Goal: Information Seeking & Learning: Learn about a topic

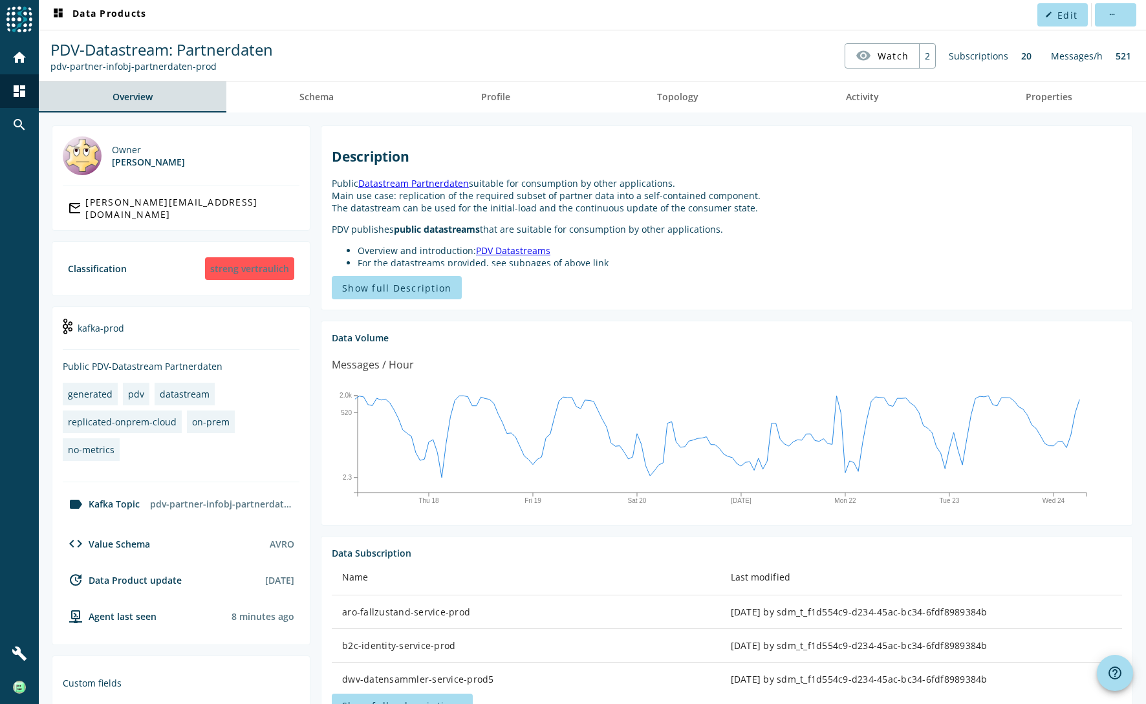
click at [136, 95] on span "Overview" at bounding box center [133, 96] width 40 height 9
click at [197, 12] on span "mobiliar" at bounding box center [193, 15] width 43 height 12
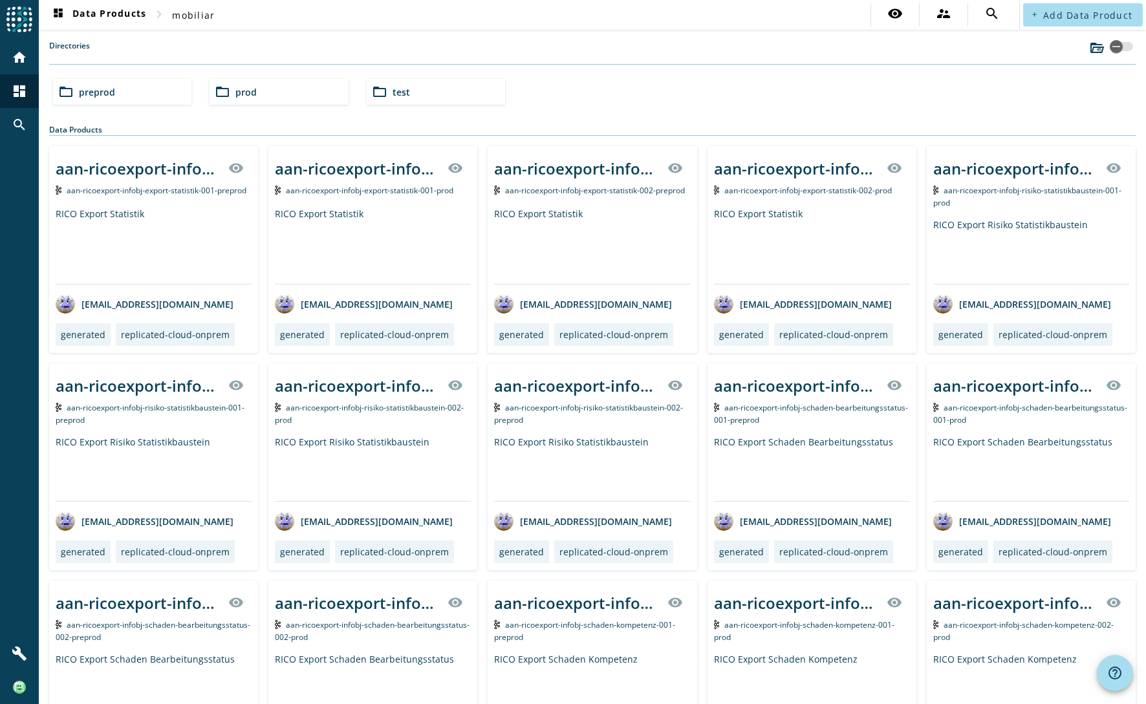
click at [97, 89] on span "preprod" at bounding box center [97, 92] width 36 height 12
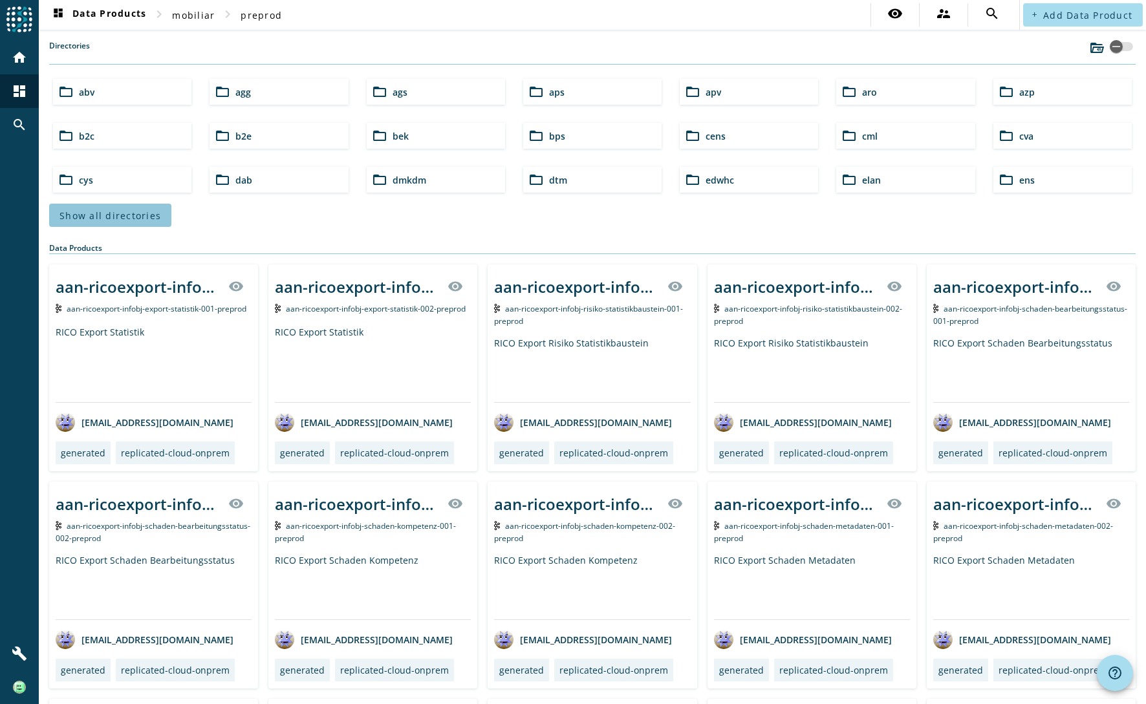
click at [138, 215] on span "Show all directories" at bounding box center [111, 216] width 102 height 12
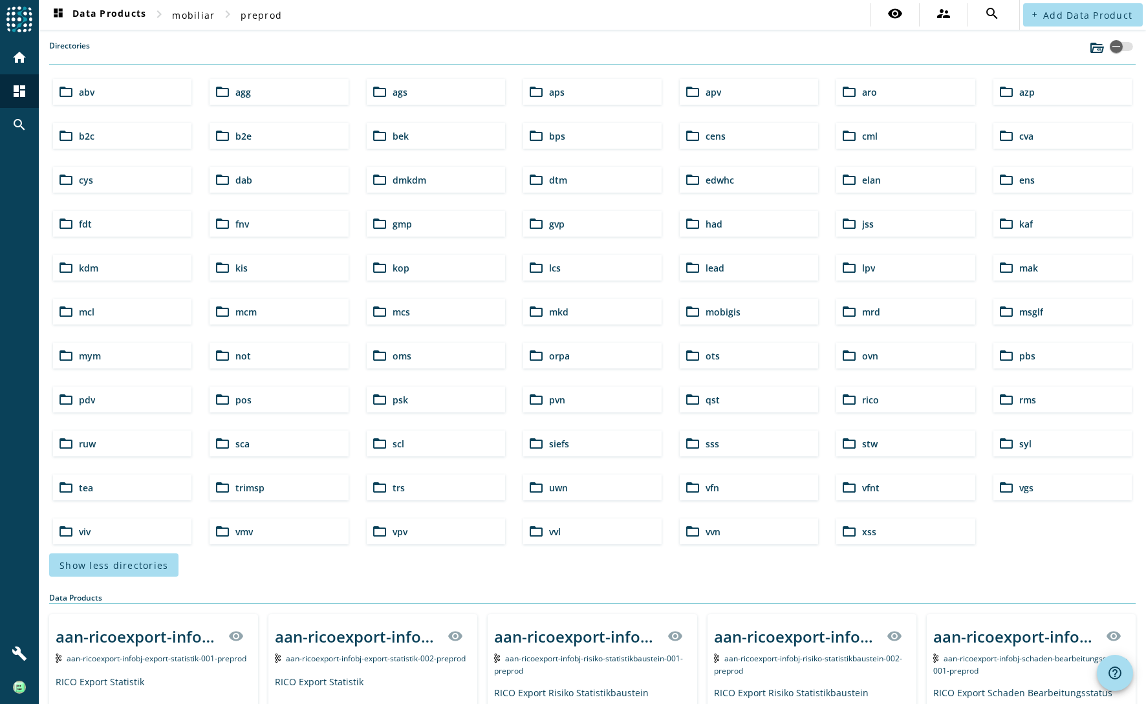
click at [402, 269] on span "kop" at bounding box center [401, 268] width 17 height 12
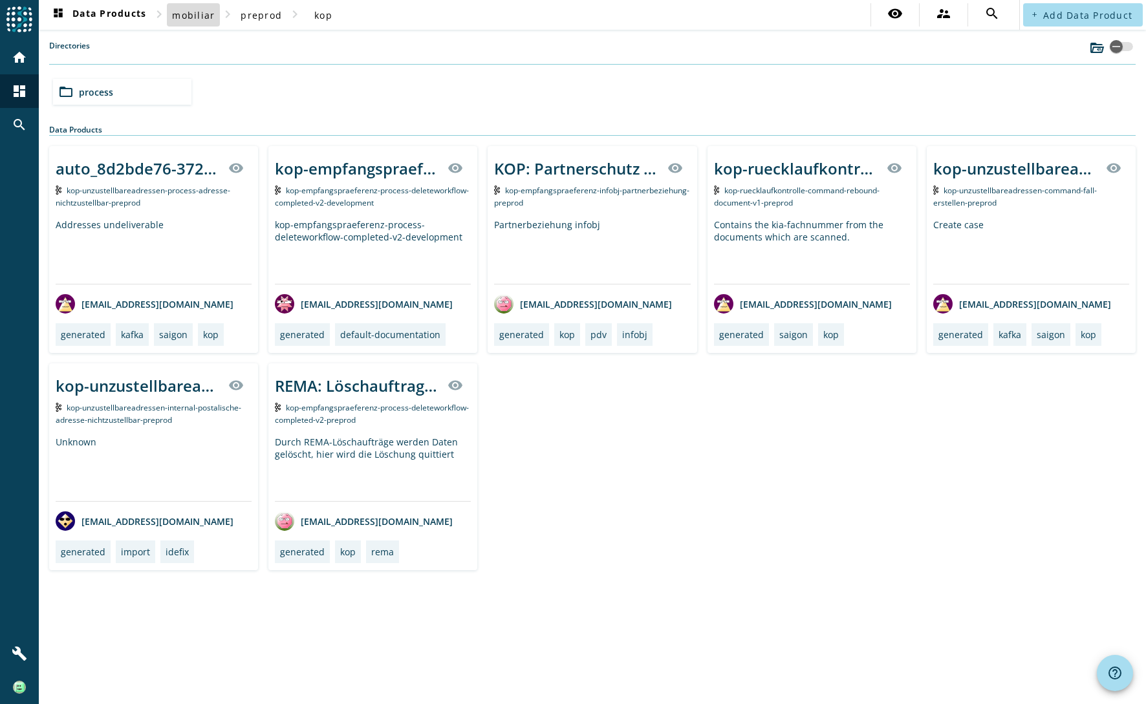
click at [200, 16] on span "mobiliar" at bounding box center [193, 15] width 43 height 12
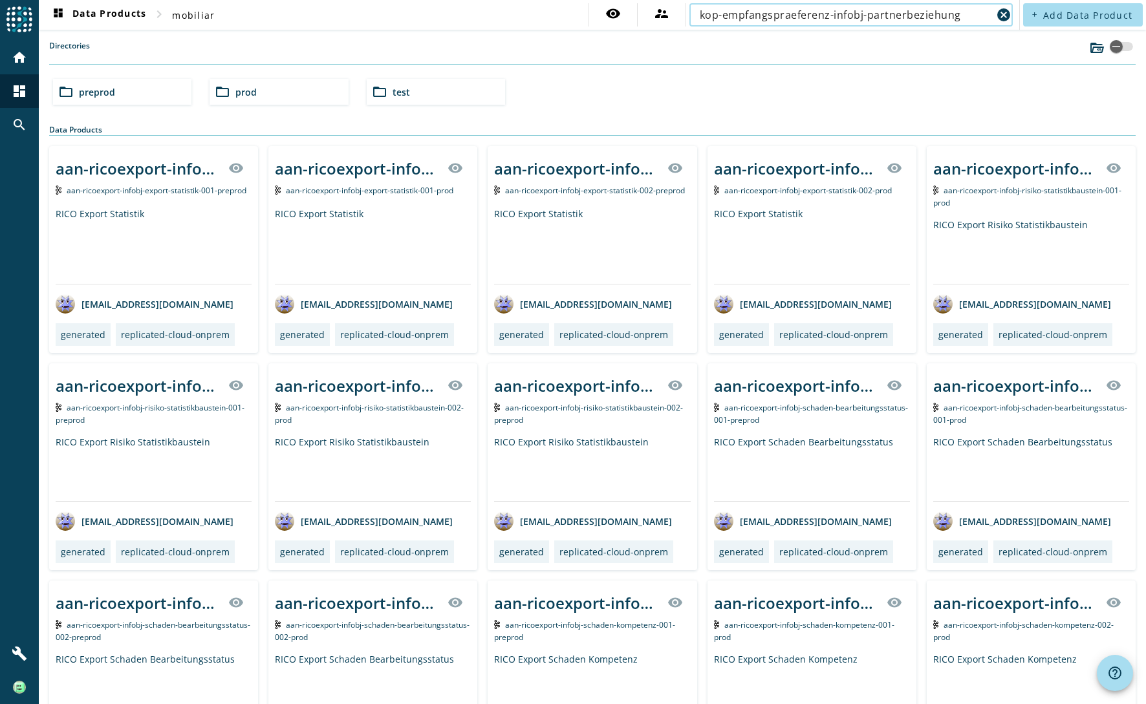
type input "kop-empfangspraeferenz-infobj-partnerbeziehung"
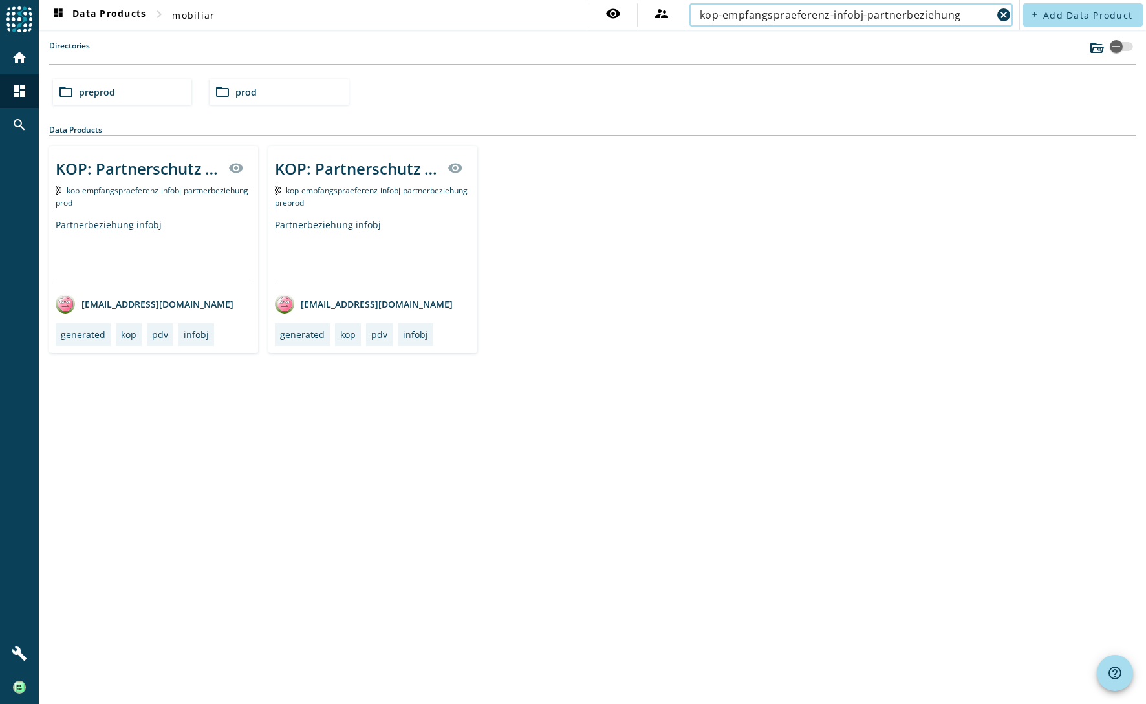
click at [110, 96] on div "folder_open preprod" at bounding box center [122, 92] width 138 height 26
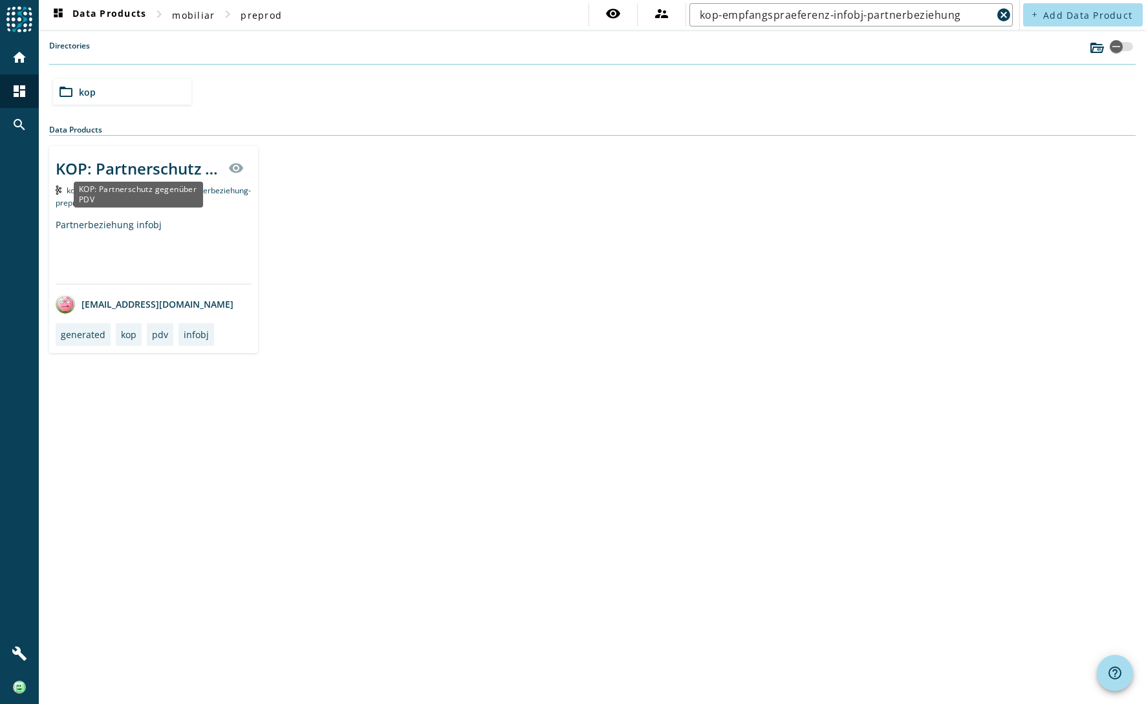
click at [116, 161] on div "KOP: Partnerschutz gegenüber PDV" at bounding box center [138, 168] width 165 height 21
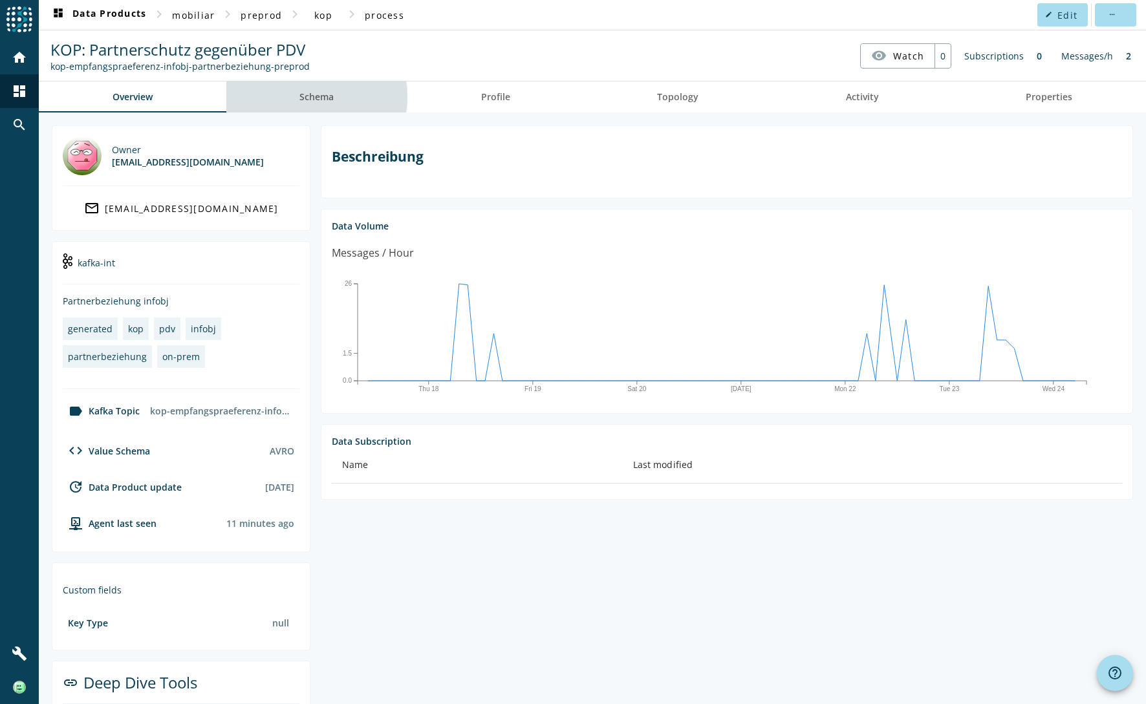
click at [313, 96] on span "Schema" at bounding box center [316, 96] width 34 height 9
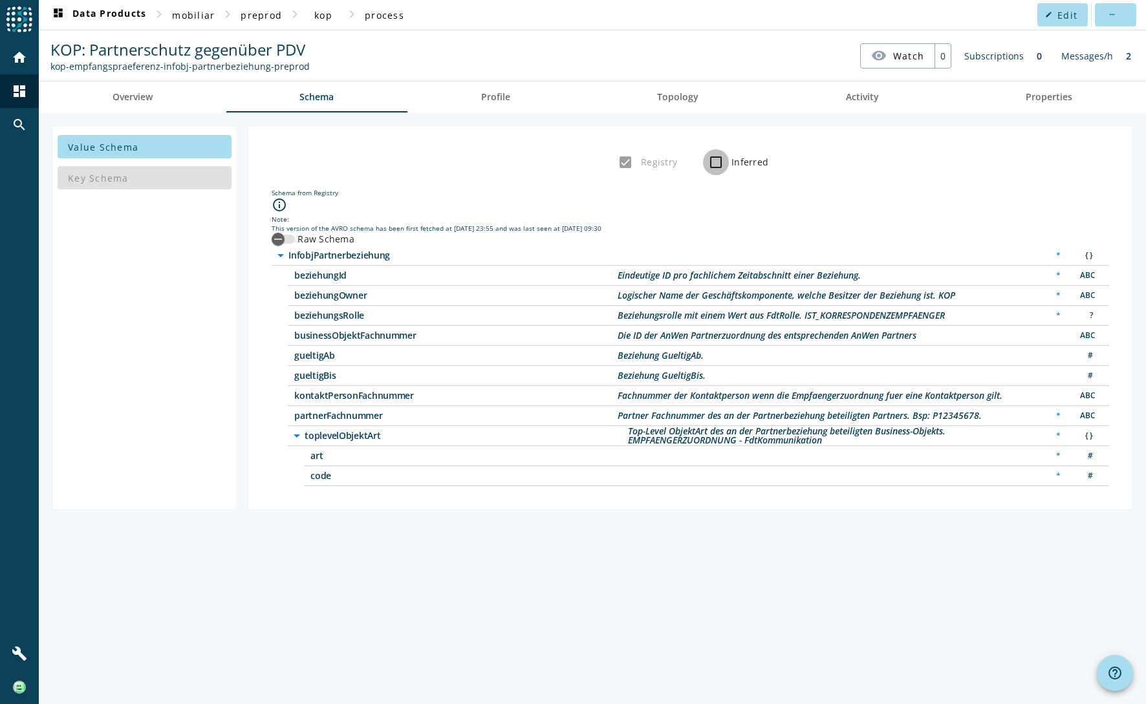
click at [711, 160] on input "Inferred" at bounding box center [716, 162] width 26 height 26
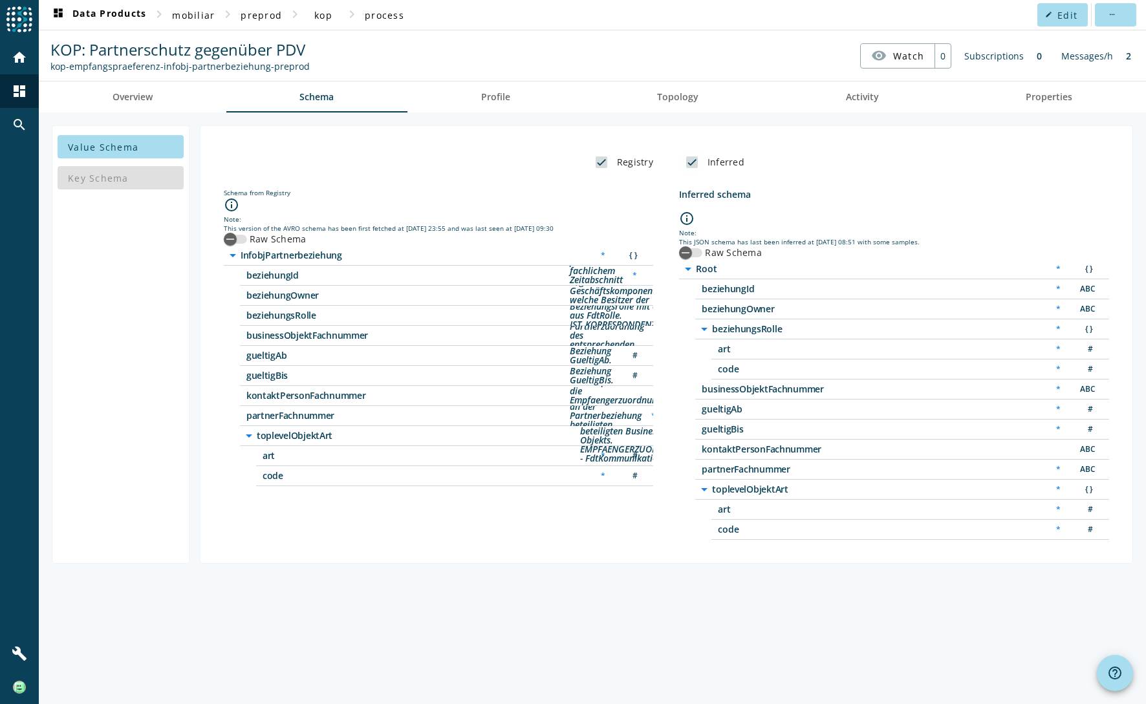
click at [711, 160] on label "Inferred" at bounding box center [724, 162] width 39 height 13
click at [705, 160] on input "Inferred" at bounding box center [692, 162] width 26 height 26
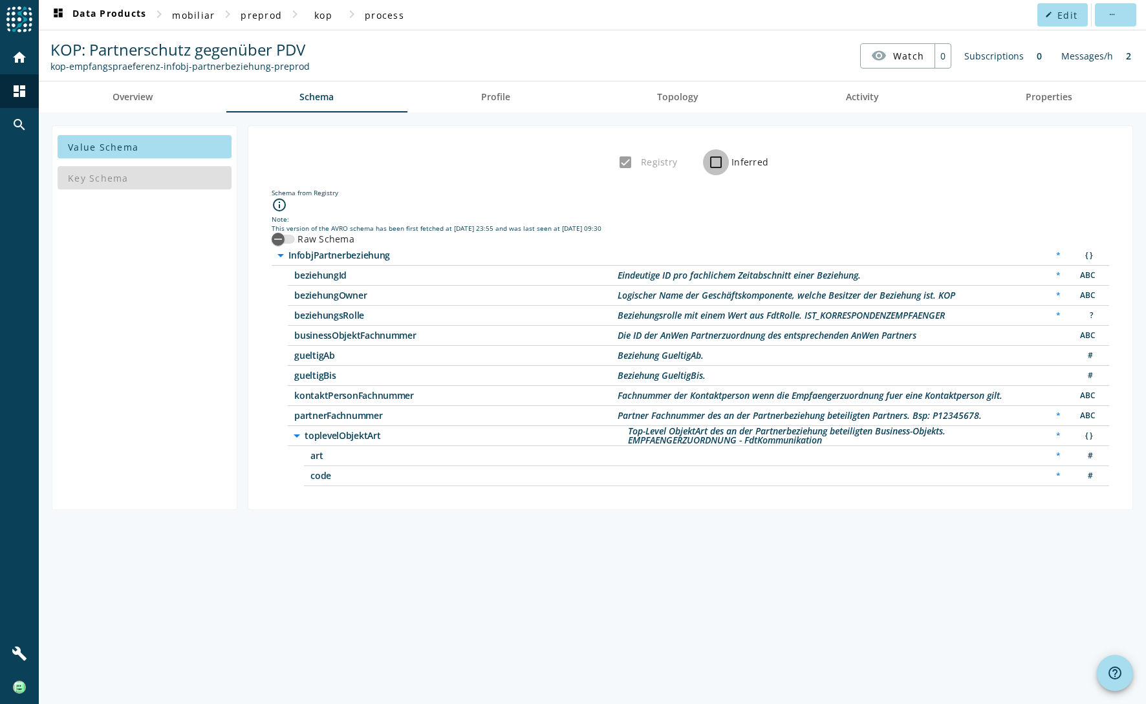
click at [711, 160] on input "Inferred" at bounding box center [716, 162] width 26 height 26
checkbox input "true"
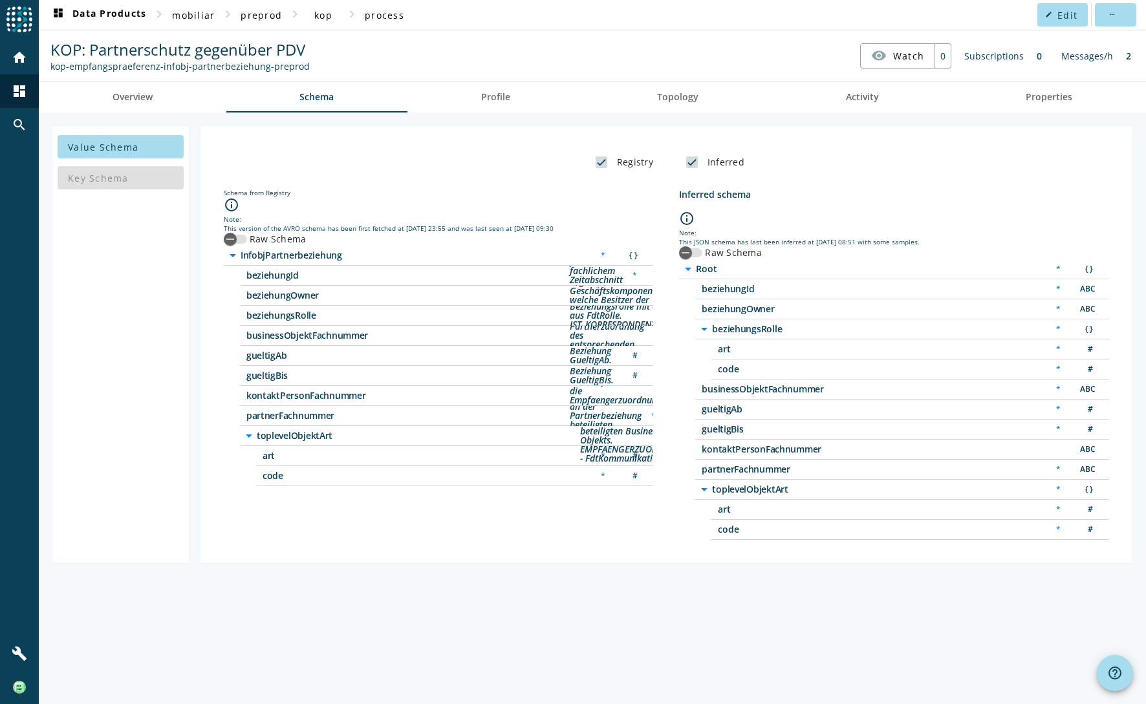
click at [115, 171] on div "Key Schema" at bounding box center [121, 177] width 126 height 31
click at [128, 147] on span "Value Schema" at bounding box center [103, 147] width 70 height 12
click at [191, 14] on span "mobiliar" at bounding box center [193, 15] width 43 height 12
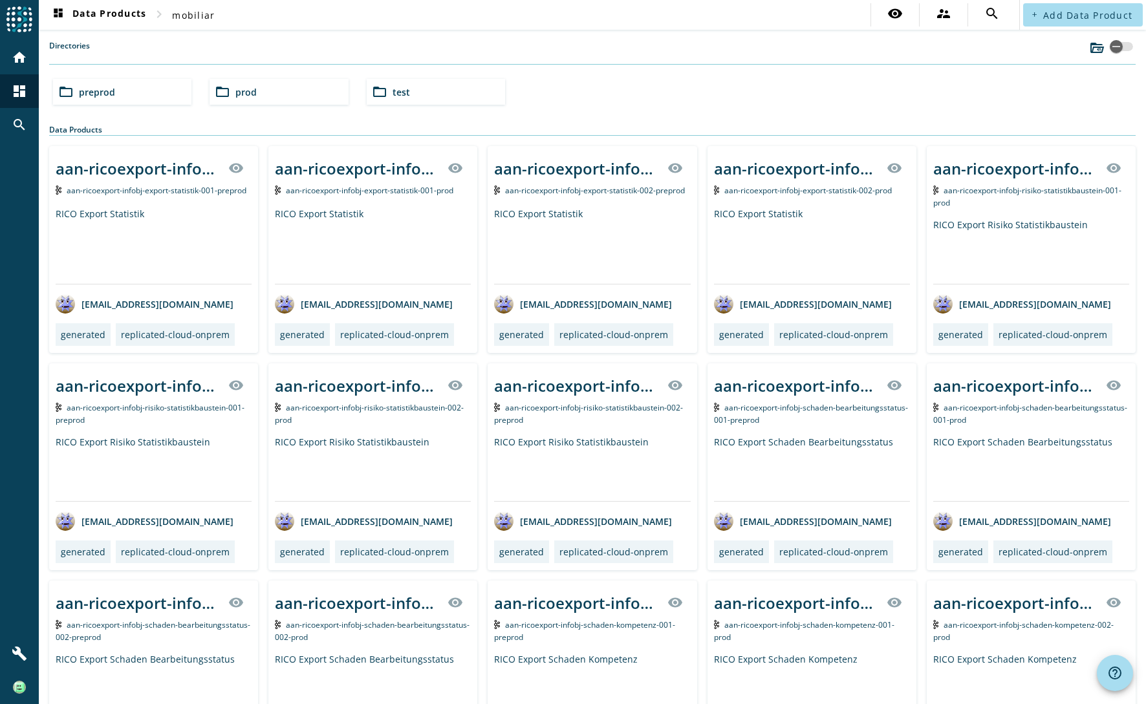
click at [401, 87] on span "test" at bounding box center [401, 92] width 17 height 12
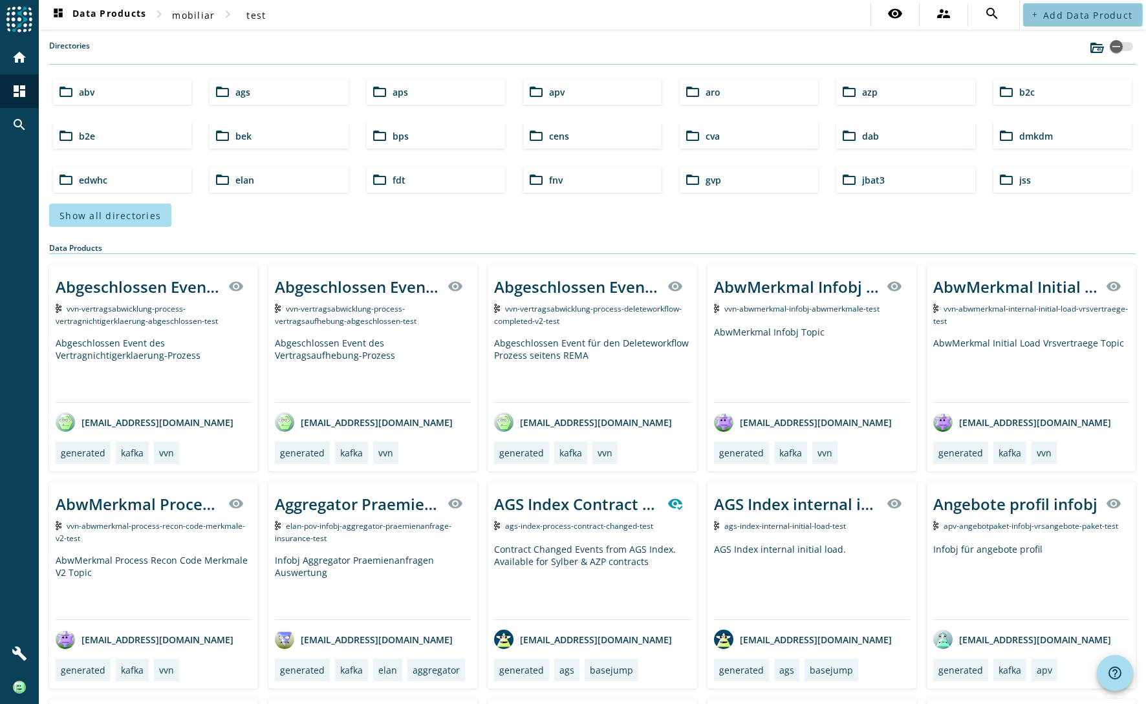
click at [1032, 14] on span at bounding box center [1083, 14] width 120 height 31
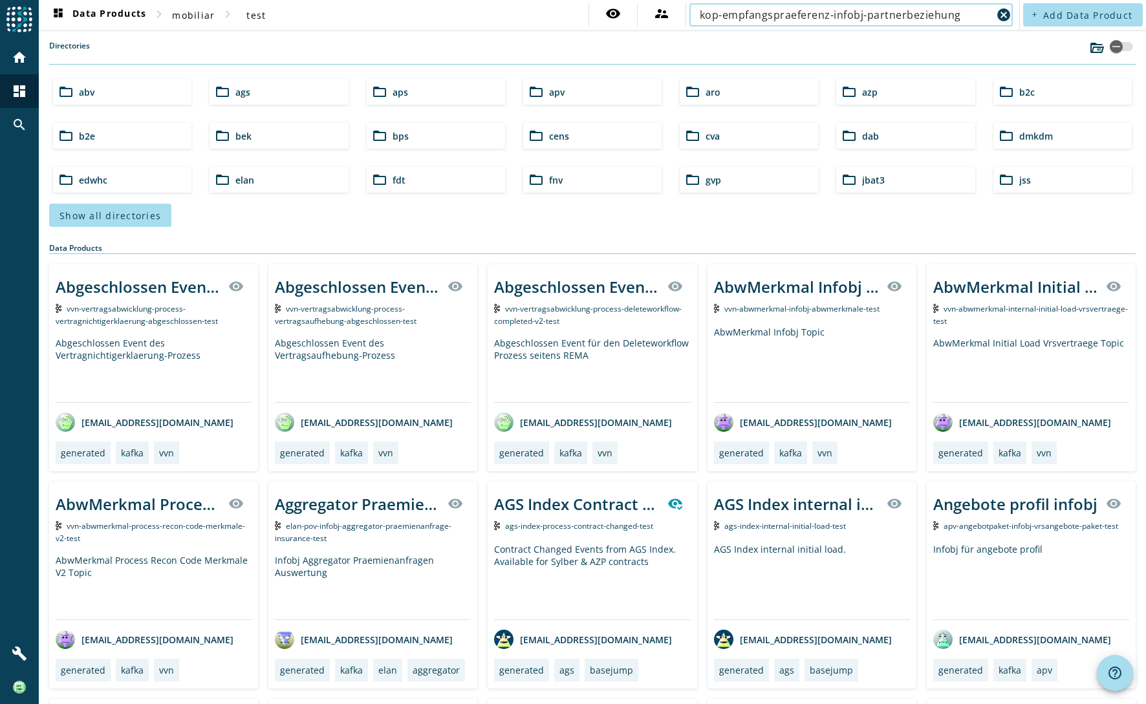
type input "kop-empfangspraeferenz-infobj-partnerbeziehung"
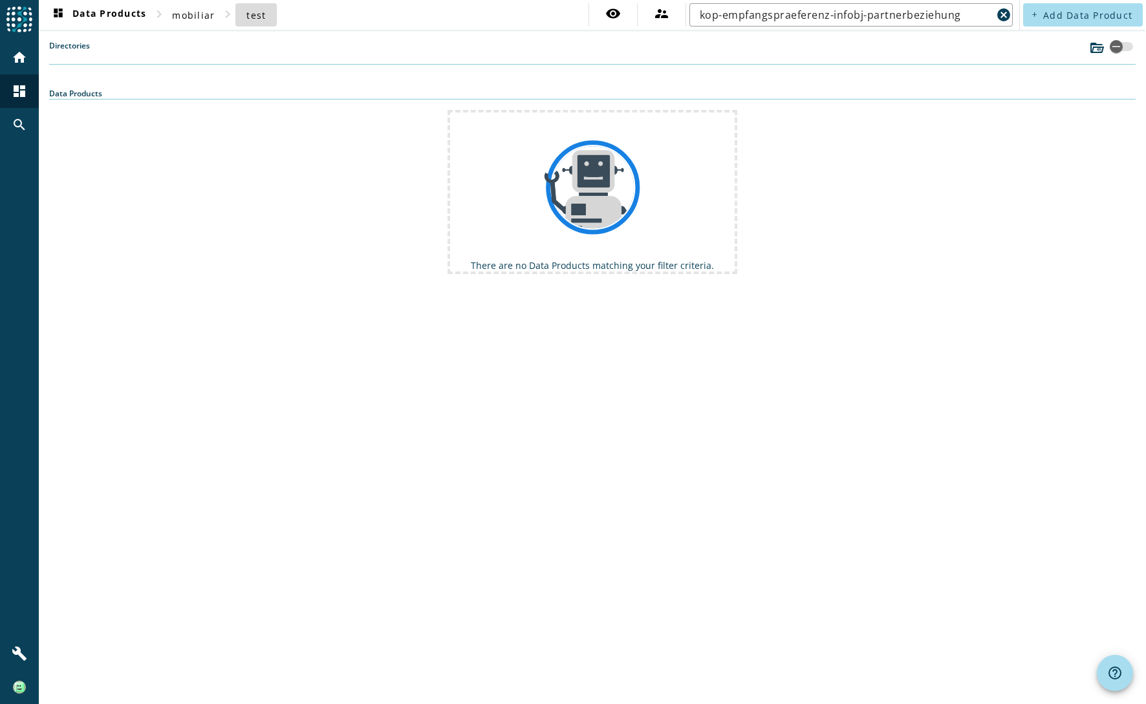
click at [251, 16] on span "test" at bounding box center [255, 15] width 19 height 12
click at [250, 15] on span "test" at bounding box center [255, 15] width 19 height 12
click at [1009, 16] on mat-icon "cancel" at bounding box center [1004, 15] width 16 height 16
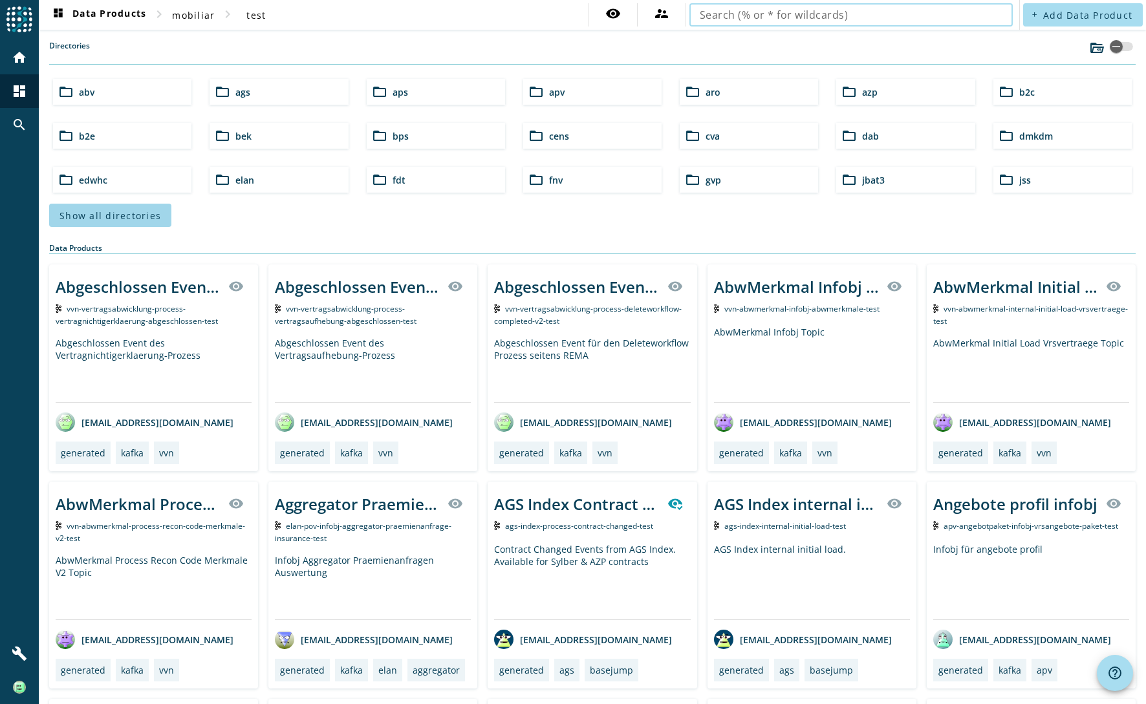
click at [105, 217] on span "Show all directories" at bounding box center [111, 216] width 102 height 12
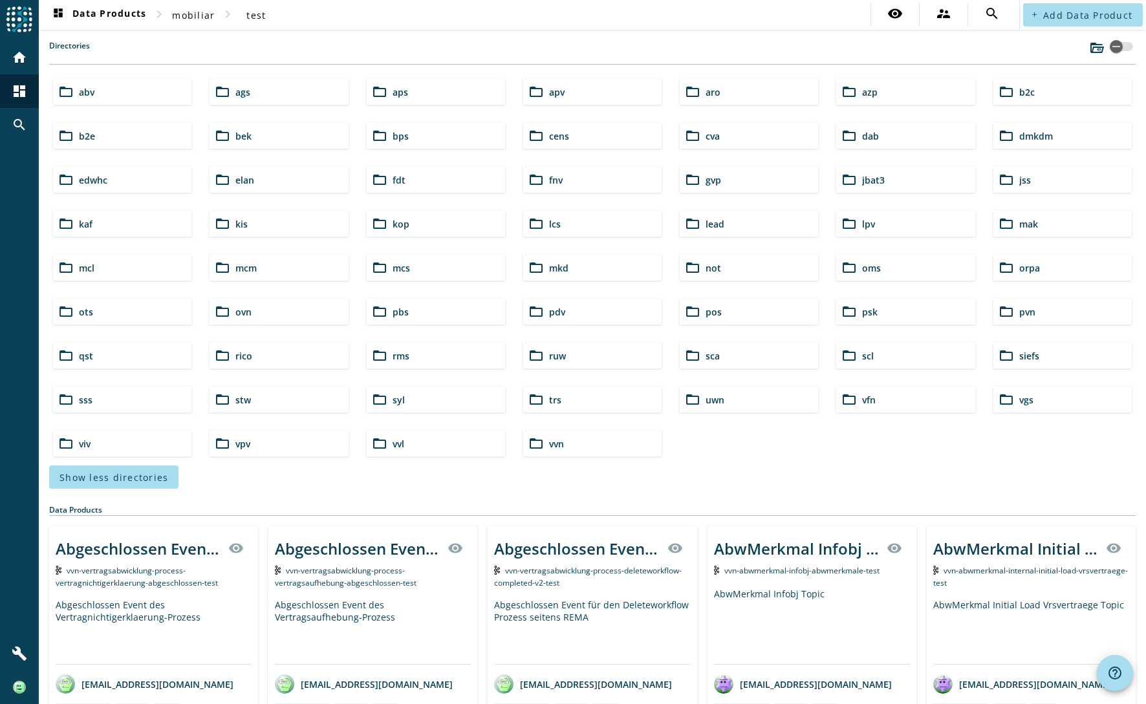
click at [841, 466] on div "Show less directories" at bounding box center [592, 477] width 1087 height 23
click at [393, 218] on span "kop" at bounding box center [401, 224] width 17 height 12
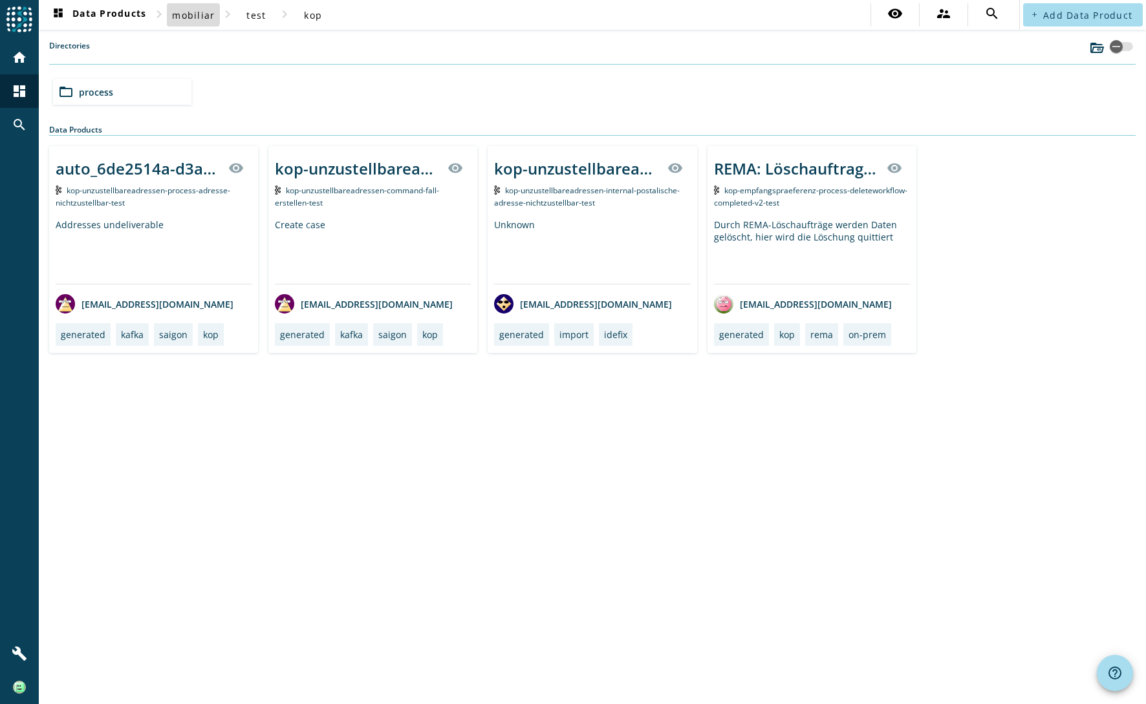
click at [179, 12] on span "mobiliar" at bounding box center [193, 15] width 43 height 12
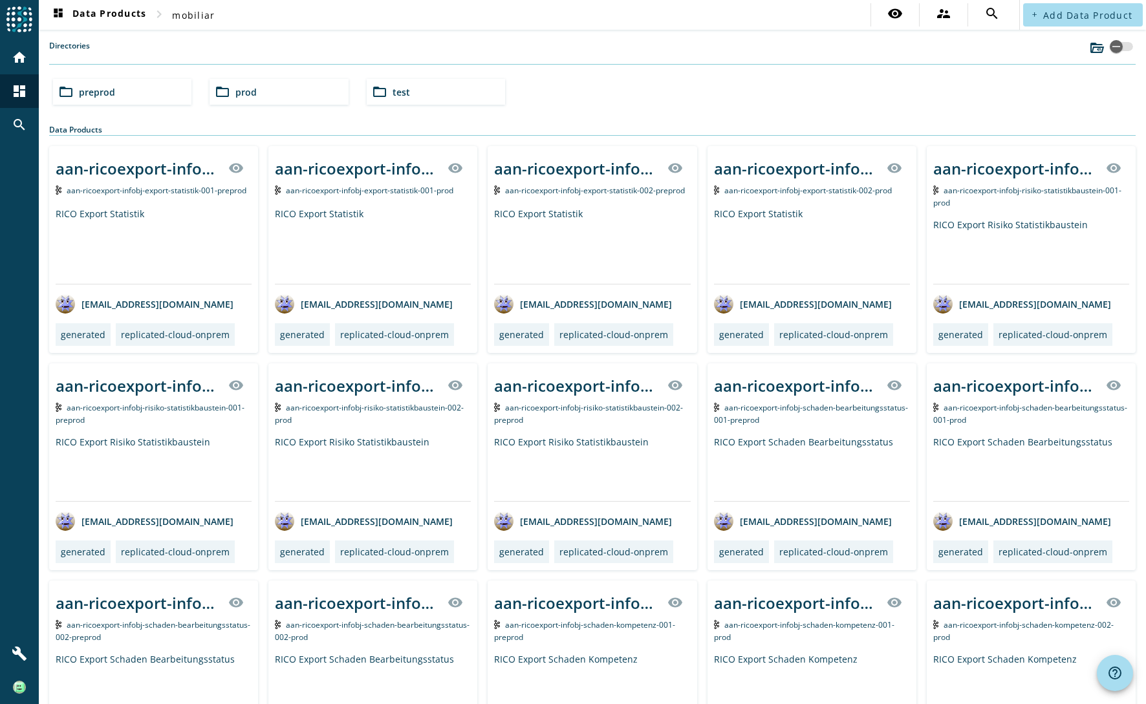
click at [123, 91] on div "folder_open preprod" at bounding box center [122, 92] width 138 height 26
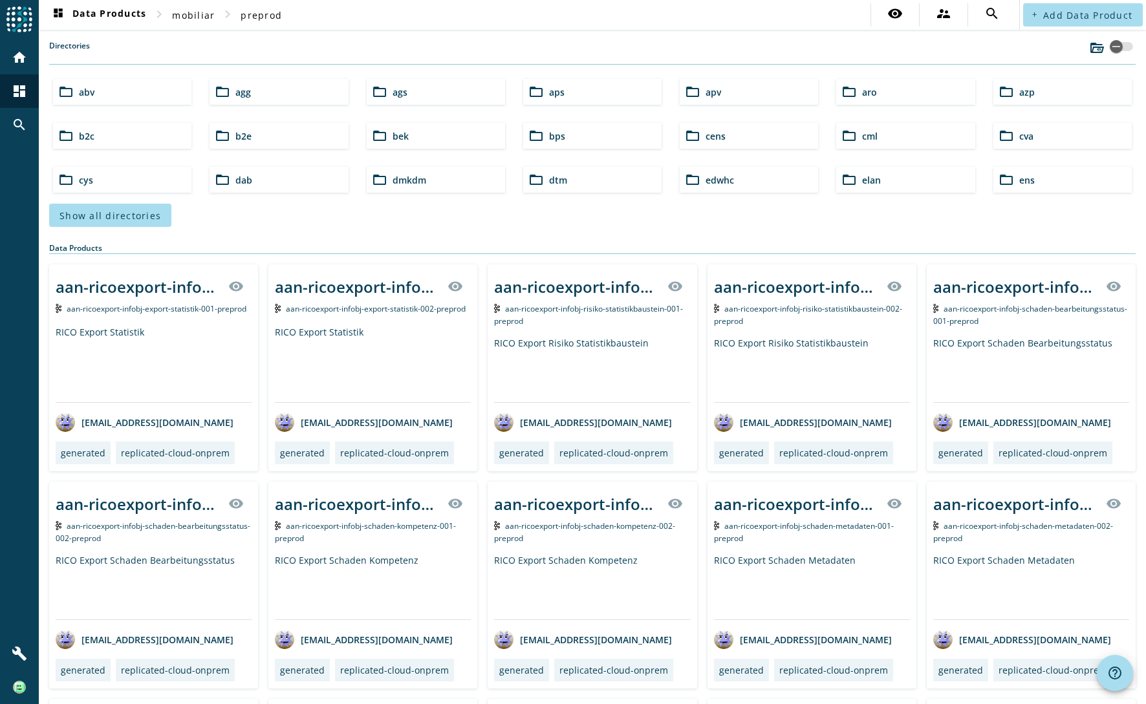
click at [585, 25] on nav "dashboard Data Products chevron_right mobiliar chevron_right preprod visibility…" at bounding box center [529, 15] width 980 height 30
type input "kop-empfangspraeferenz-infobj-partnerbeziehung"
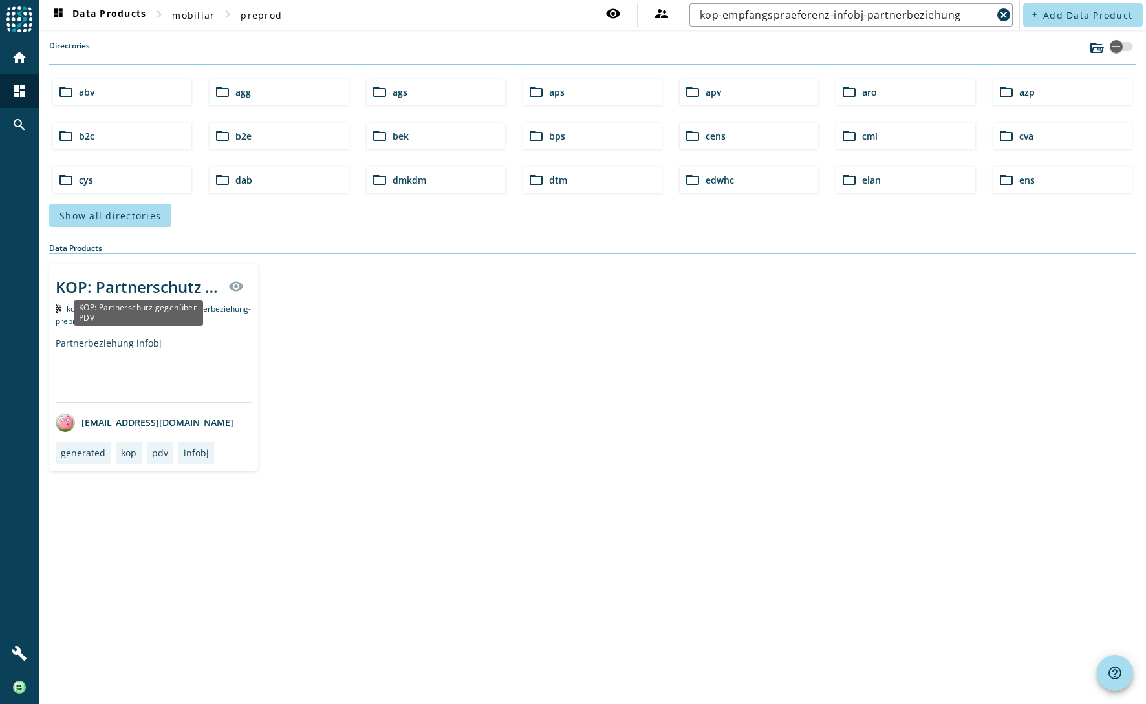
click at [154, 285] on div "KOP: Partnerschutz gegenüber PDV" at bounding box center [138, 286] width 165 height 21
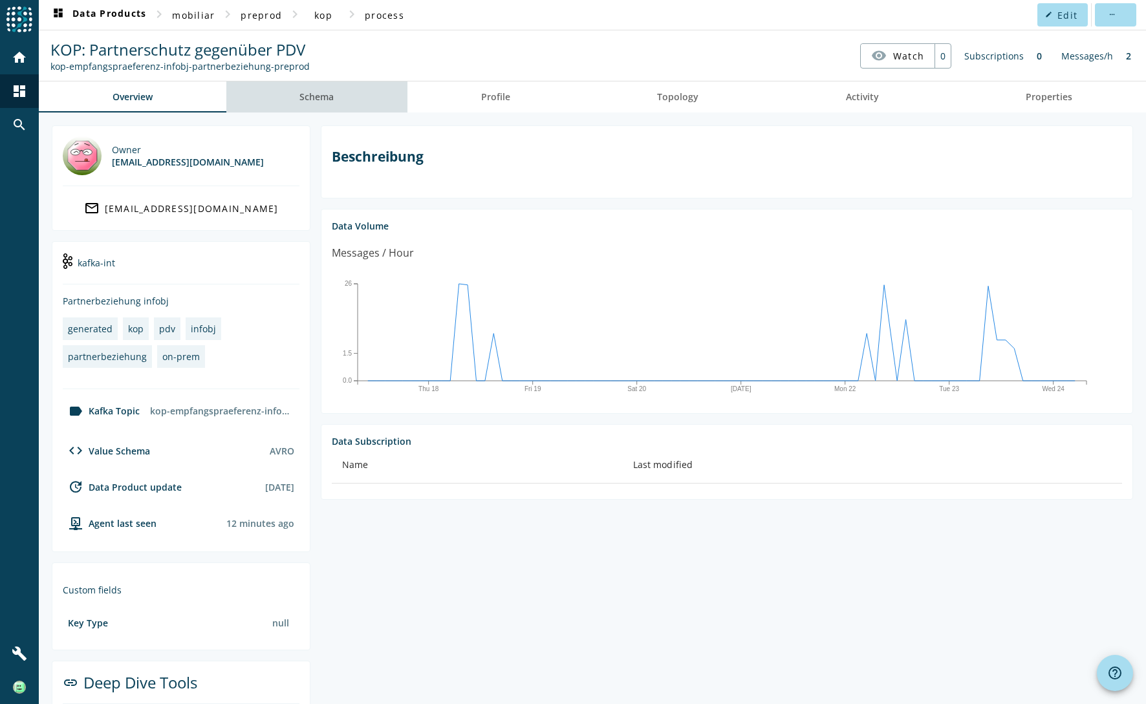
click at [329, 103] on span "Schema" at bounding box center [316, 96] width 34 height 31
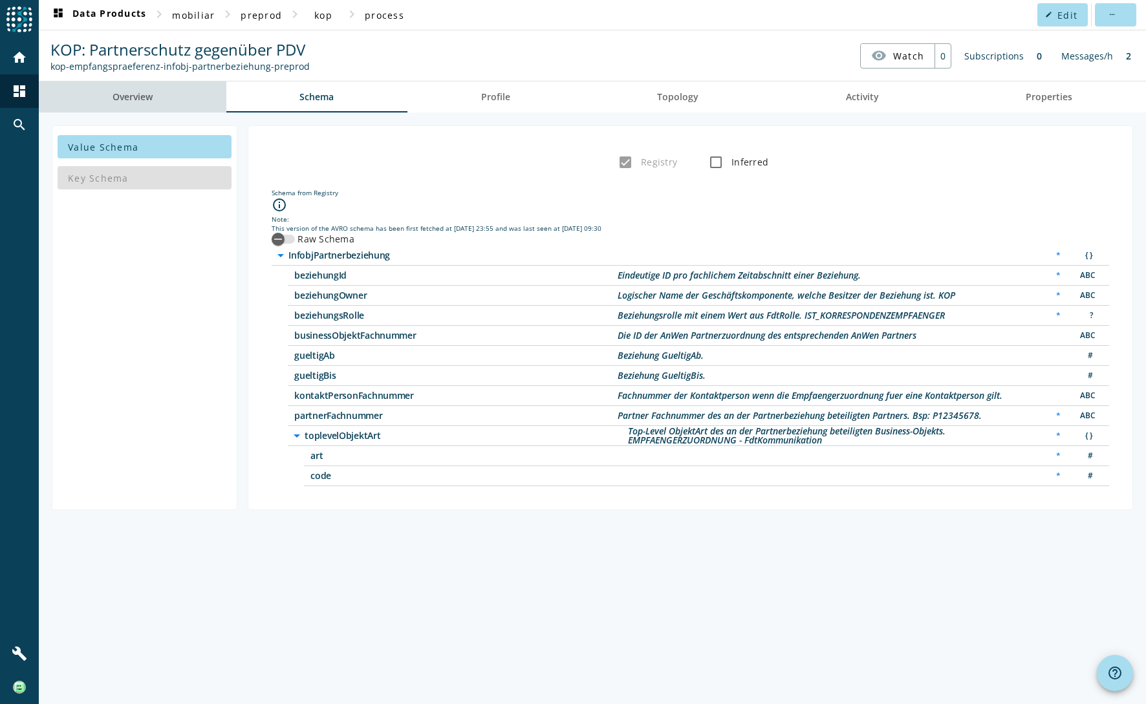
click at [155, 102] on link "Overview" at bounding box center [133, 96] width 188 height 31
